Goal: Task Accomplishment & Management: Use online tool/utility

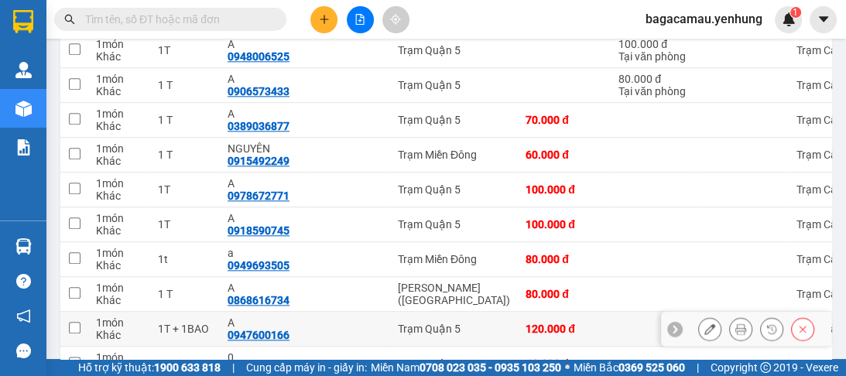
scroll to position [1359, 0]
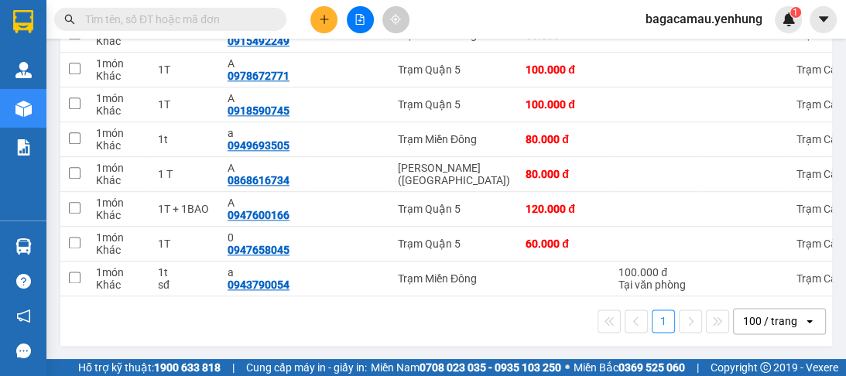
click at [786, 321] on div "100 / trang" at bounding box center [770, 321] width 54 height 15
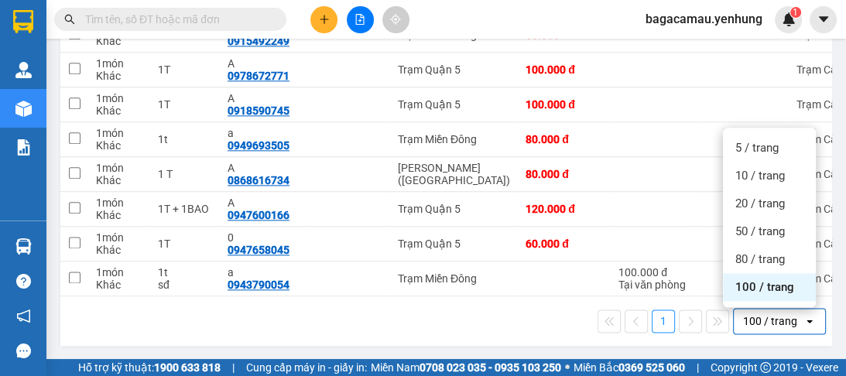
click at [756, 286] on span "100 / trang" at bounding box center [765, 287] width 59 height 15
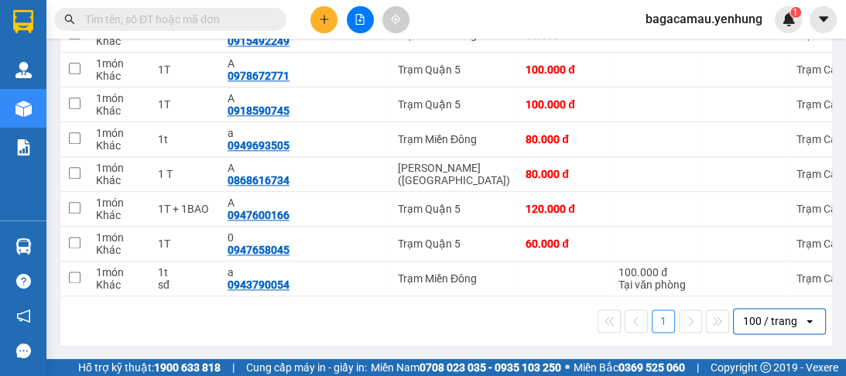
click at [804, 320] on icon "open" at bounding box center [810, 321] width 12 height 12
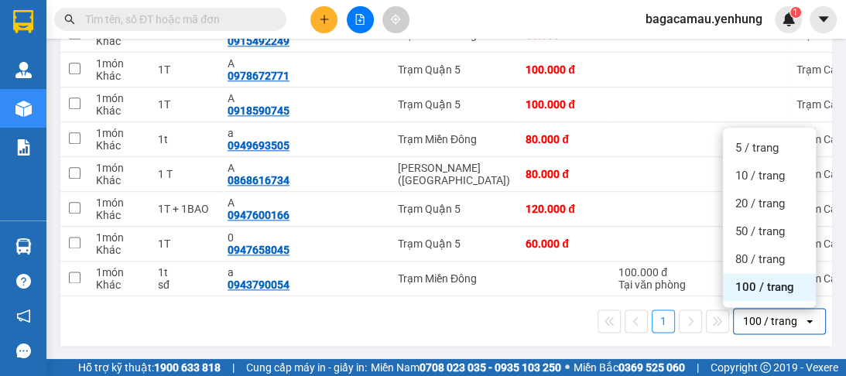
click at [773, 289] on span "100 / trang" at bounding box center [765, 287] width 59 height 15
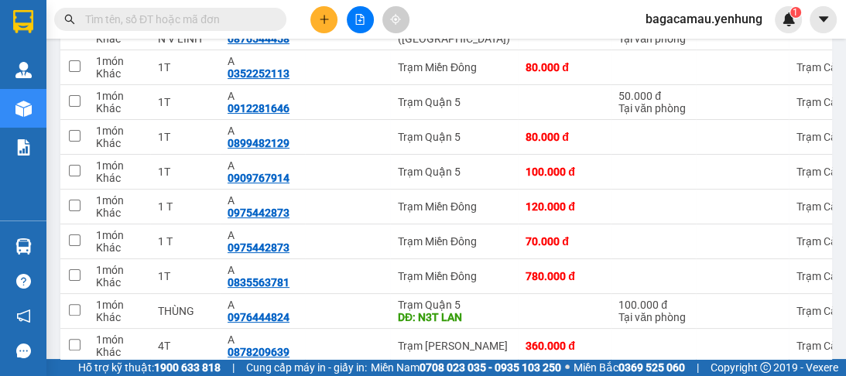
scroll to position [58, 0]
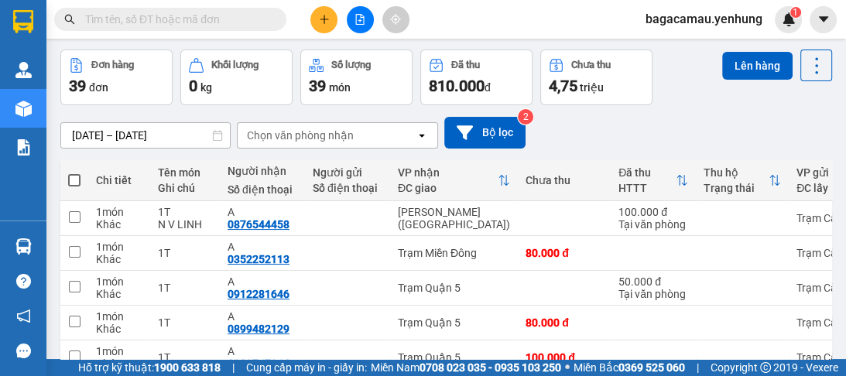
click at [76, 183] on span at bounding box center [74, 180] width 12 height 12
click at [74, 173] on input "checkbox" at bounding box center [74, 173] width 0 height 0
checkbox input "true"
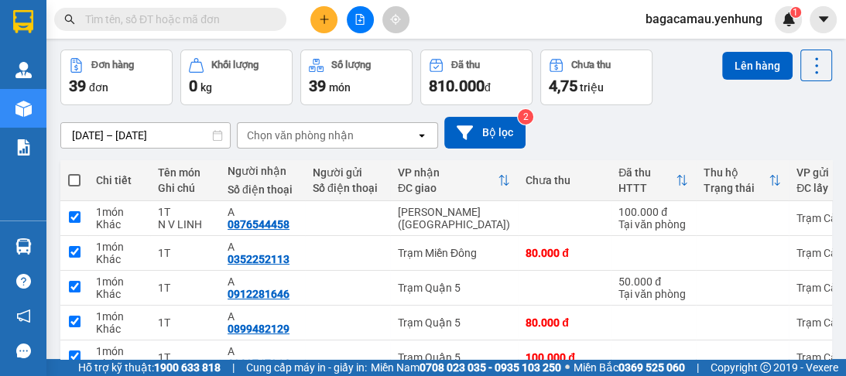
checkbox input "true"
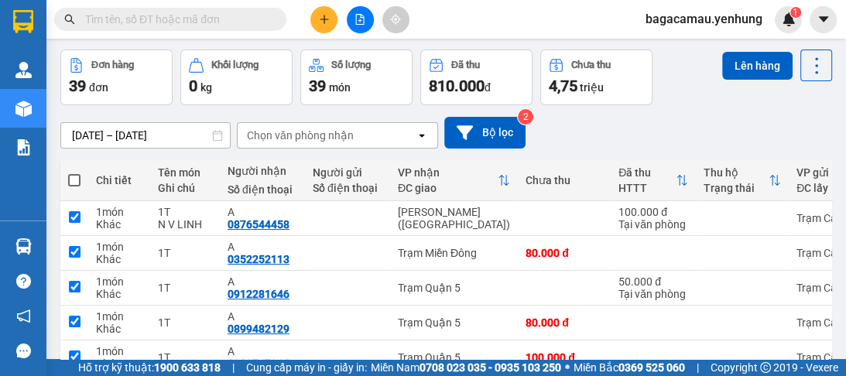
checkbox input "true"
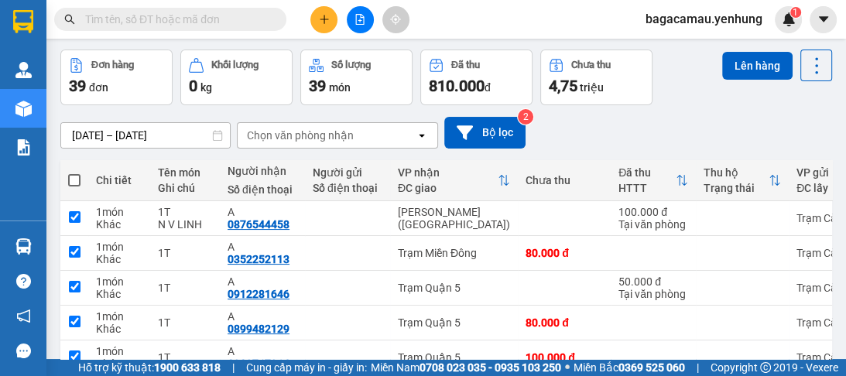
checkbox input "true"
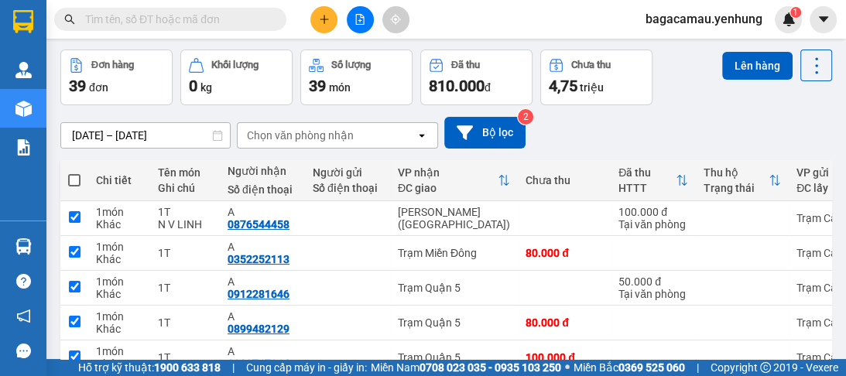
checkbox input "true"
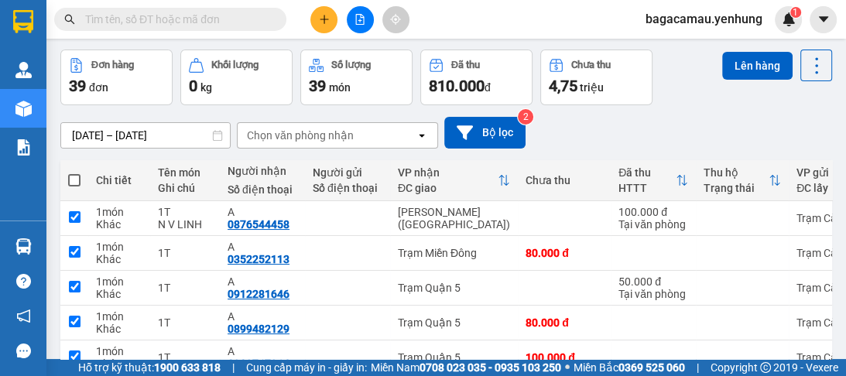
checkbox input "true"
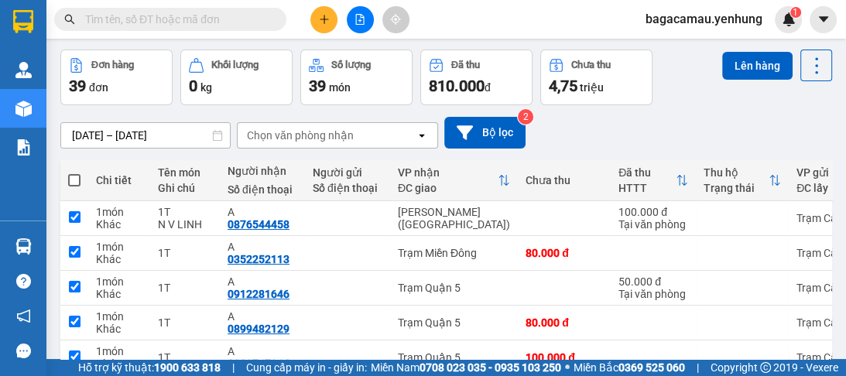
checkbox input "true"
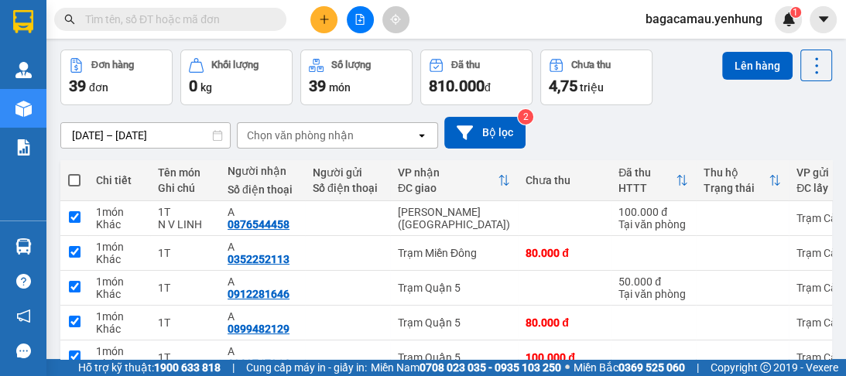
checkbox input "true"
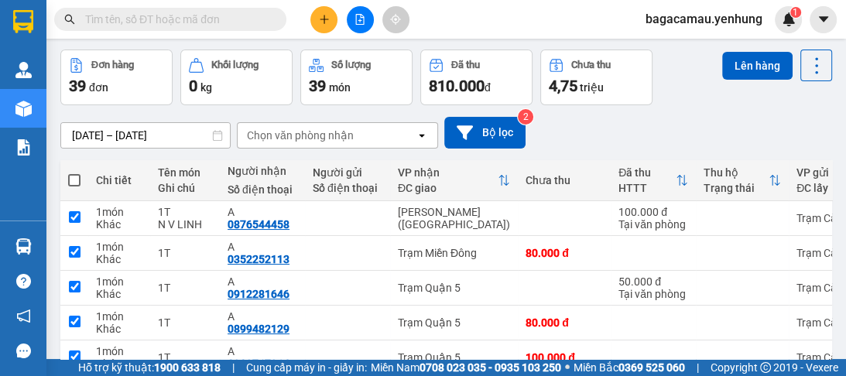
checkbox input "true"
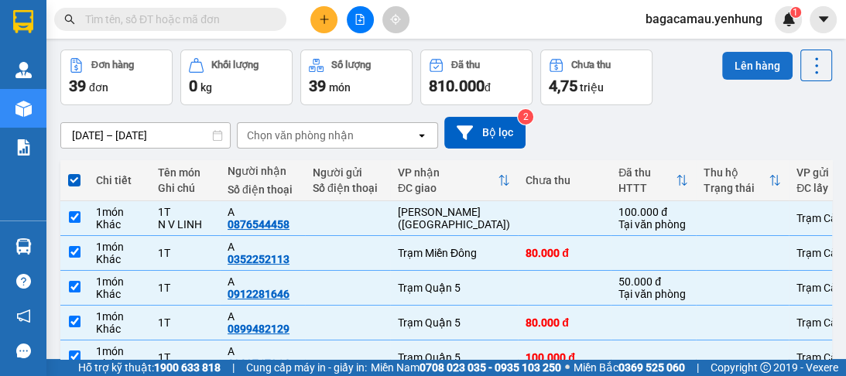
click at [729, 62] on button "Lên hàng" at bounding box center [757, 66] width 70 height 28
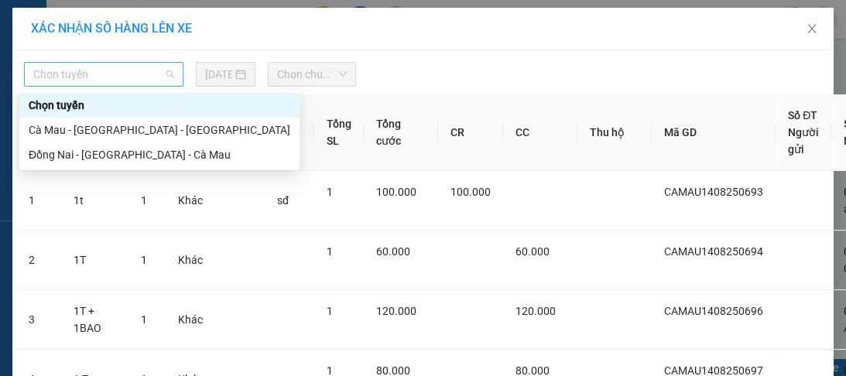
click at [170, 70] on span "Chọn tuyến" at bounding box center [103, 74] width 141 height 23
click at [157, 128] on div "Cà Mau - [GEOGRAPHIC_DATA] - [GEOGRAPHIC_DATA]" at bounding box center [160, 130] width 262 height 17
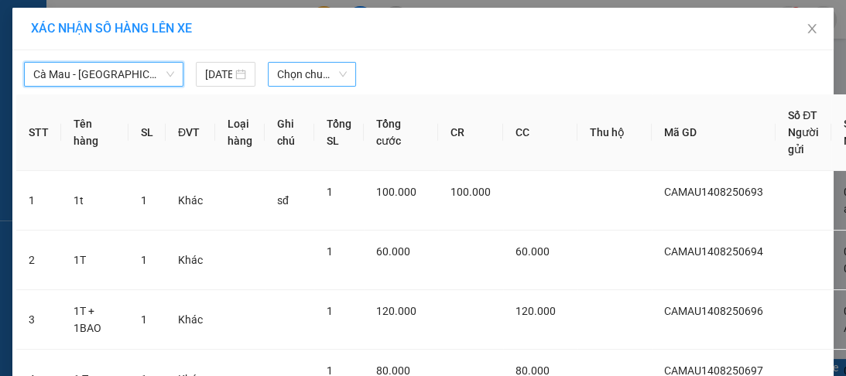
click at [323, 77] on span "Chọn chuyến" at bounding box center [312, 74] width 70 height 23
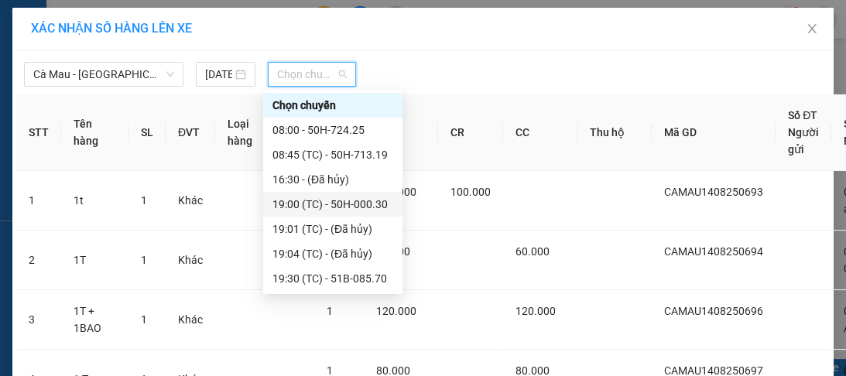
click at [329, 205] on div "19:00 (TC) - 50H-000.30" at bounding box center [333, 204] width 121 height 17
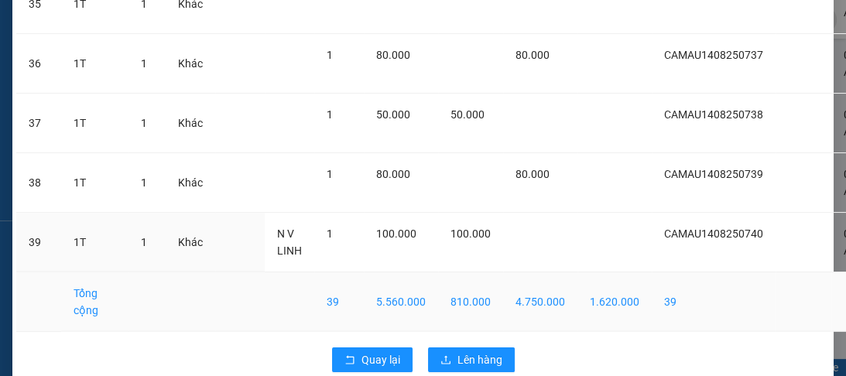
scroll to position [2321, 0]
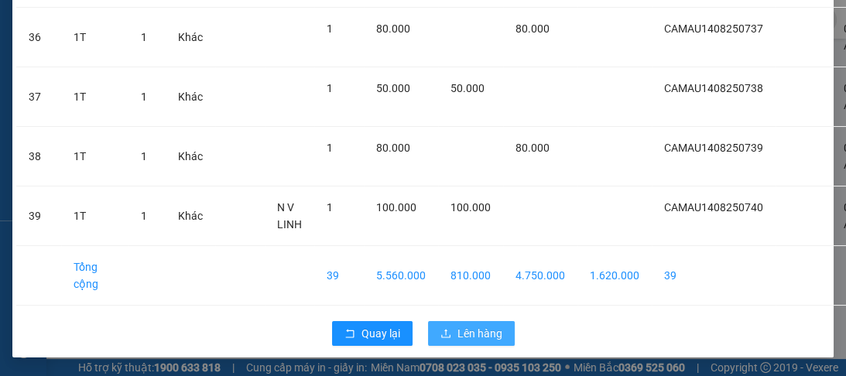
click at [478, 325] on span "Lên hàng" at bounding box center [480, 333] width 45 height 17
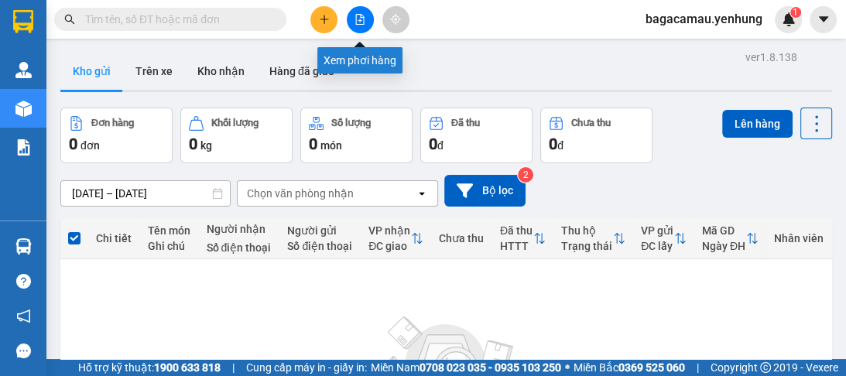
click at [361, 22] on icon "file-add" at bounding box center [360, 19] width 11 height 11
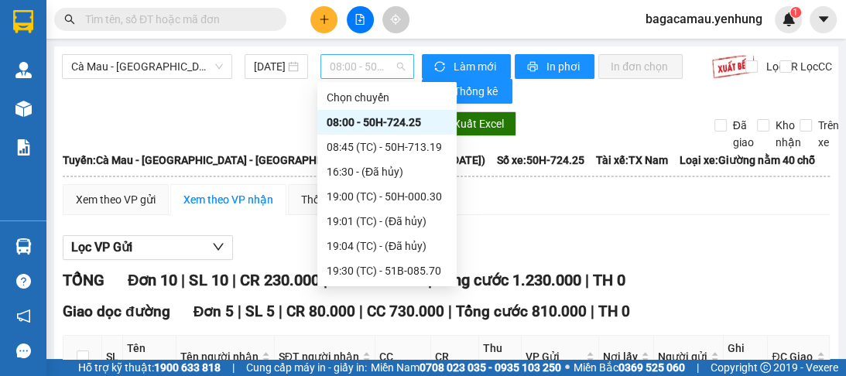
click at [396, 63] on span "08:00 - 50H-724.25" at bounding box center [367, 66] width 75 height 23
click at [396, 197] on div "19:00 (TC) - 50H-000.30" at bounding box center [387, 196] width 121 height 17
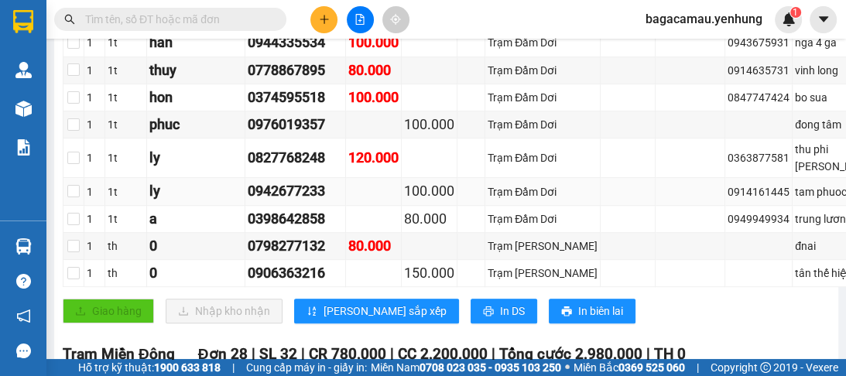
scroll to position [805, 0]
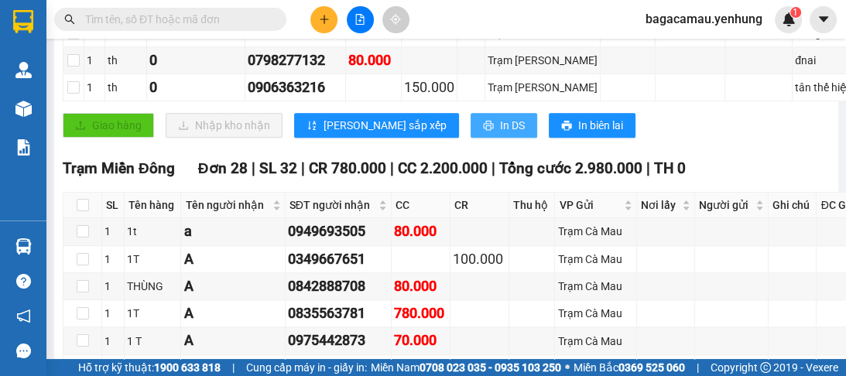
click at [500, 134] on span "In DS" at bounding box center [512, 125] width 25 height 17
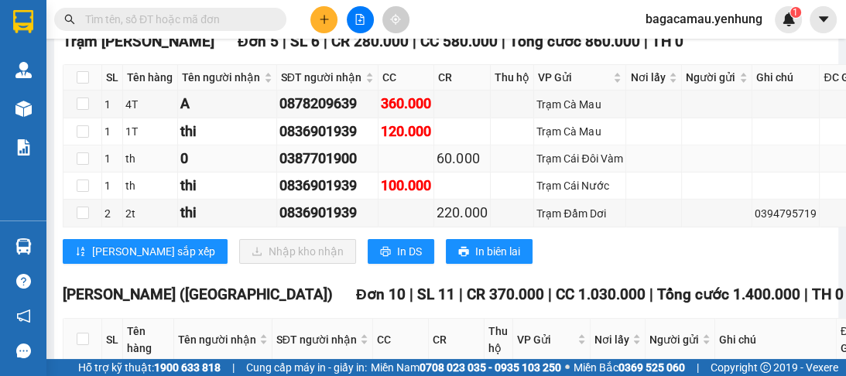
scroll to position [3716, 0]
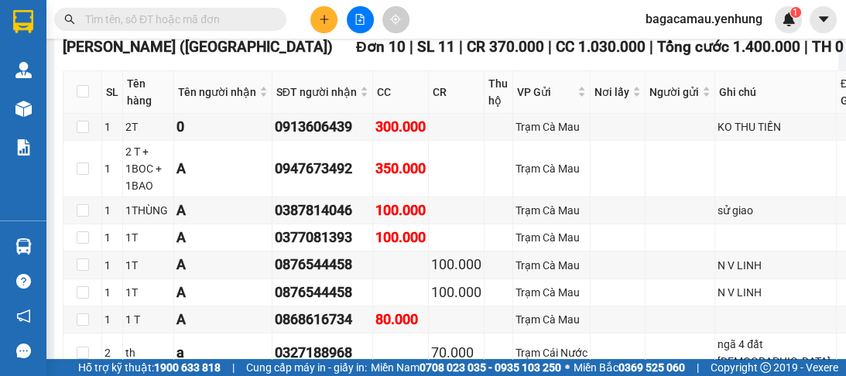
click at [397, 12] on span "In DS" at bounding box center [409, 3] width 25 height 17
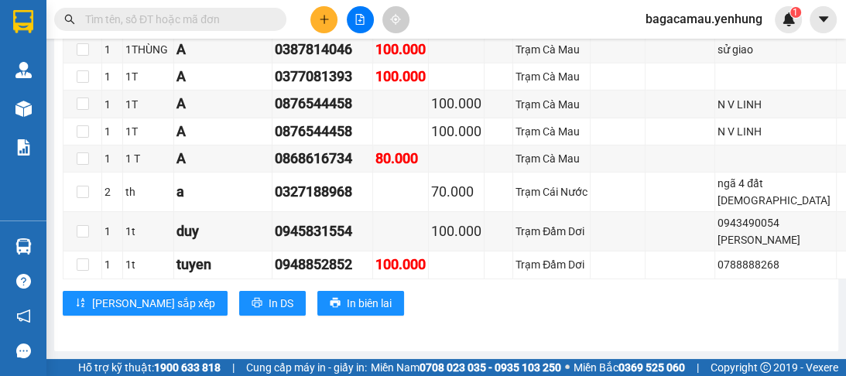
scroll to position [4117, 0]
click at [269, 304] on span "In DS" at bounding box center [281, 303] width 25 height 17
click at [239, 301] on button "In DS" at bounding box center [272, 303] width 67 height 25
click at [269, 301] on span "In DS" at bounding box center [281, 303] width 25 height 17
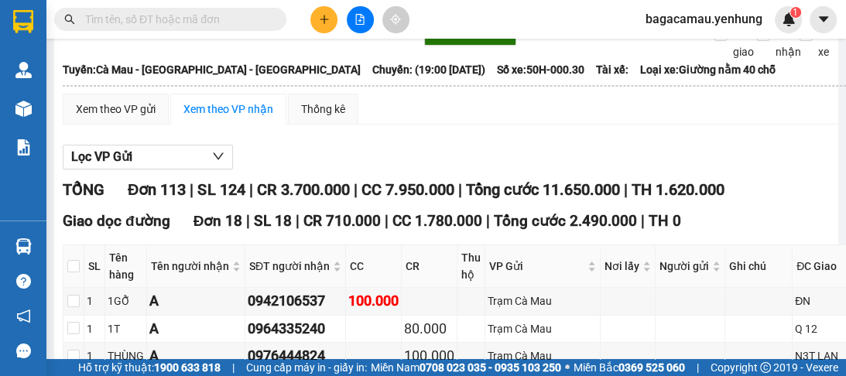
scroll to position [0, 0]
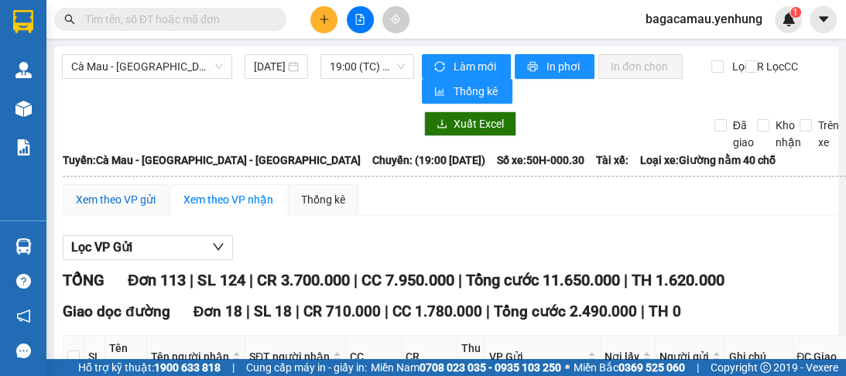
click at [90, 205] on div "Xem theo VP gửi" at bounding box center [116, 199] width 80 height 17
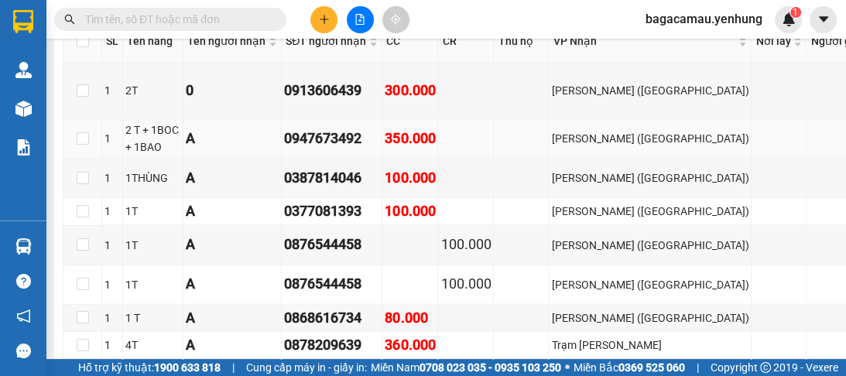
scroll to position [2354, 0]
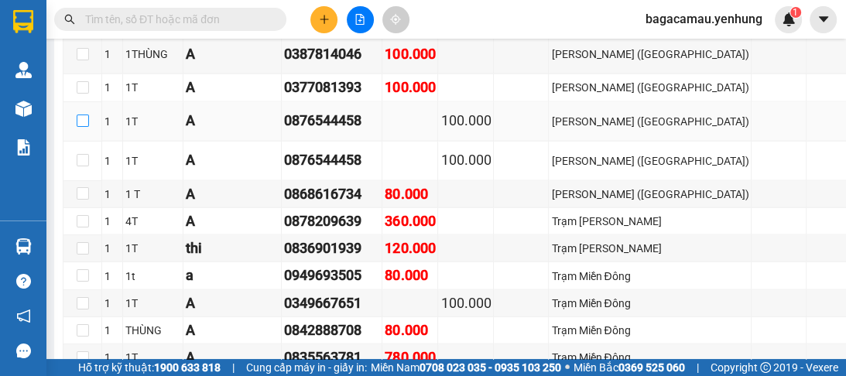
click at [77, 127] on input "checkbox" at bounding box center [83, 121] width 12 height 12
checkbox input "true"
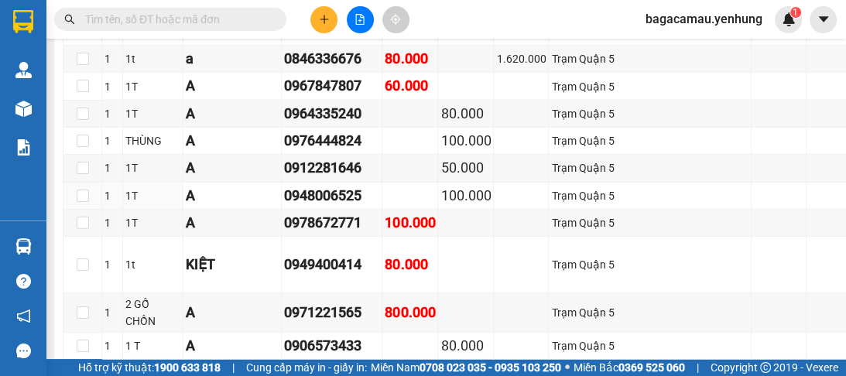
scroll to position [3283, 0]
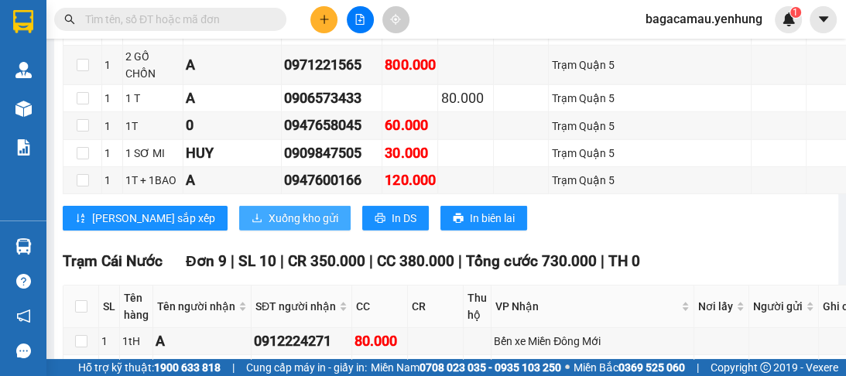
click at [273, 231] on button "Xuống kho gửi" at bounding box center [294, 218] width 111 height 25
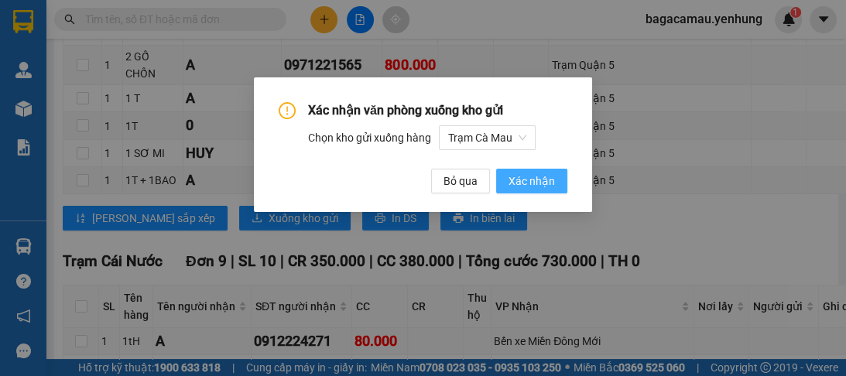
click at [520, 180] on span "Xác nhận" at bounding box center [532, 181] width 46 height 17
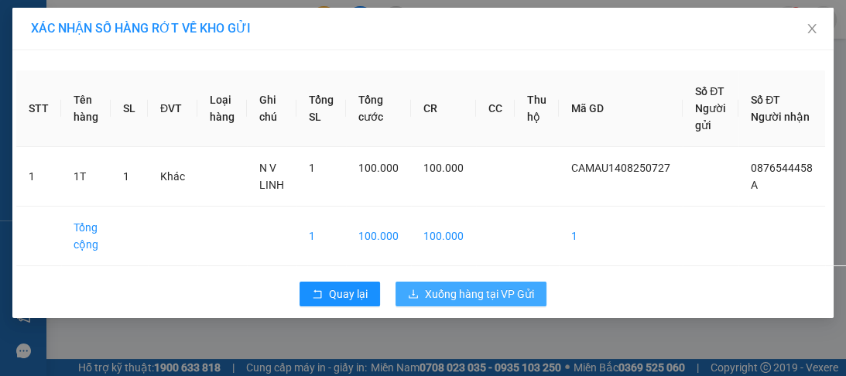
click at [437, 290] on span "Xuống hàng tại VP Gửi" at bounding box center [479, 294] width 109 height 17
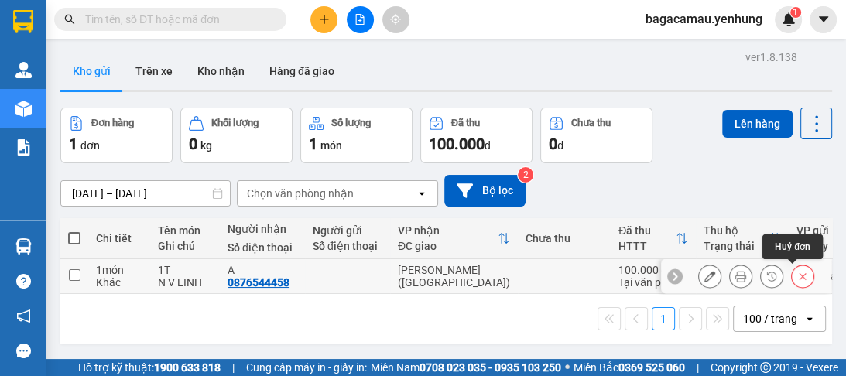
click at [797, 279] on icon at bounding box center [802, 276] width 11 height 11
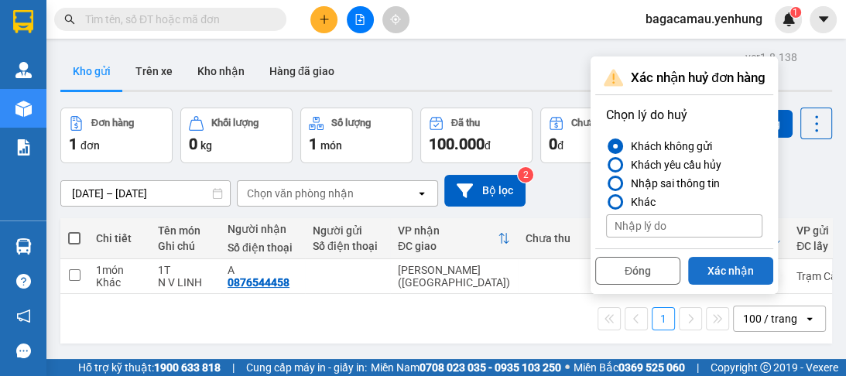
click at [737, 265] on button "Xác nhận" at bounding box center [730, 271] width 85 height 28
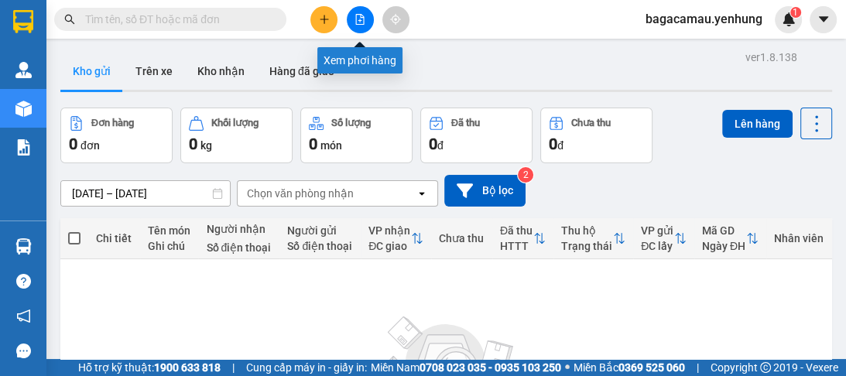
click at [363, 19] on icon "file-add" at bounding box center [360, 19] width 9 height 11
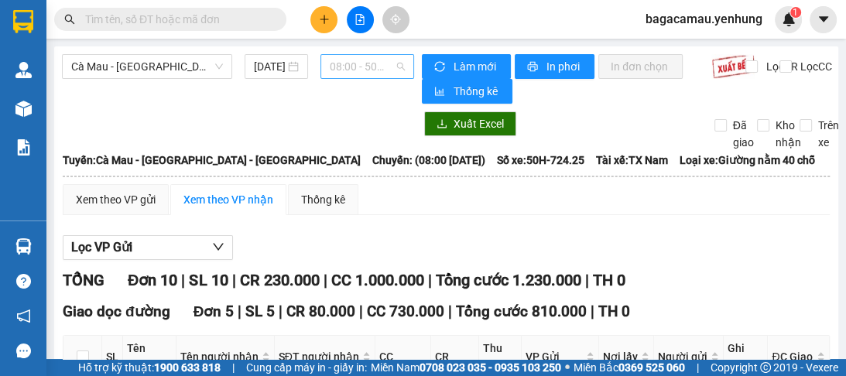
click at [360, 68] on span "08:00 - 50H-724.25" at bounding box center [367, 66] width 75 height 23
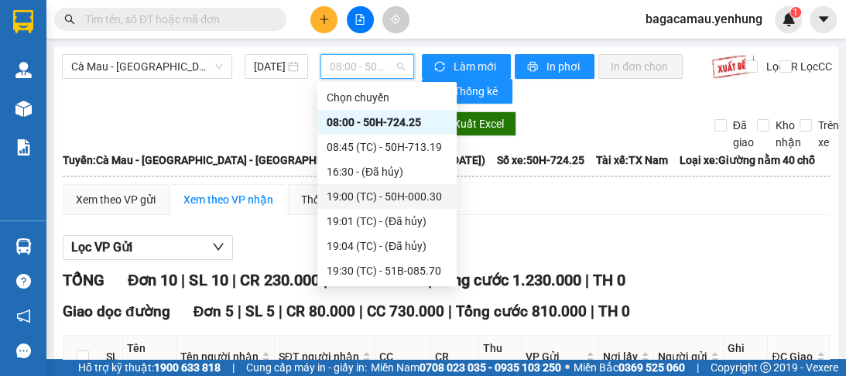
click at [387, 197] on div "19:00 (TC) - 50H-000.30" at bounding box center [387, 196] width 121 height 17
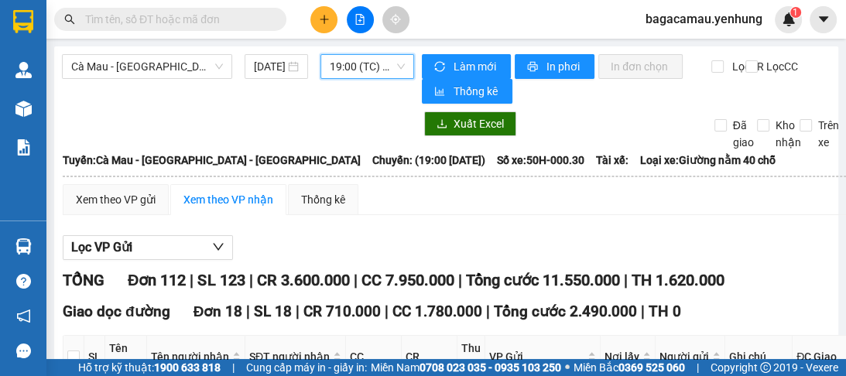
click at [373, 71] on span "19:00 (TC) - 50H-000.30" at bounding box center [367, 66] width 75 height 23
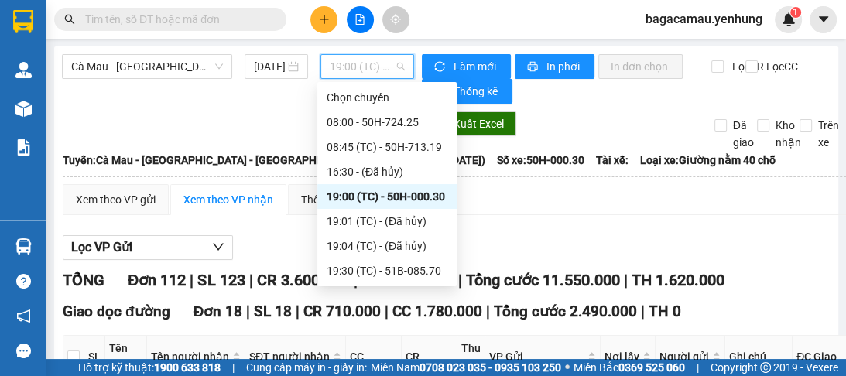
click at [405, 198] on div "19:00 (TC) - 50H-000.30" at bounding box center [387, 196] width 121 height 17
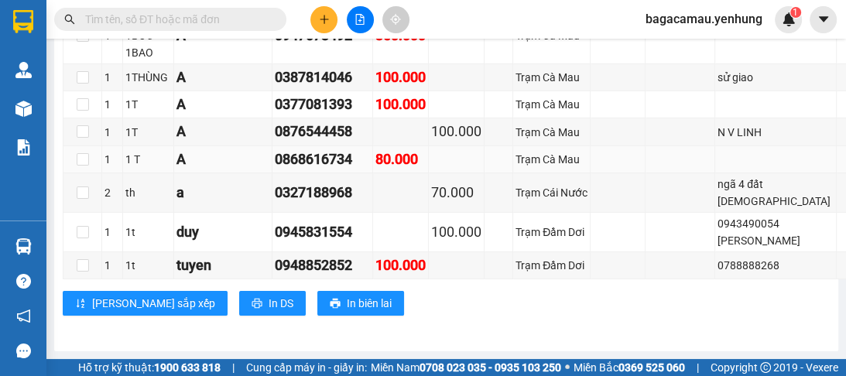
scroll to position [4088, 0]
click at [239, 310] on button "In DS" at bounding box center [272, 303] width 67 height 25
